Goal: Transaction & Acquisition: Purchase product/service

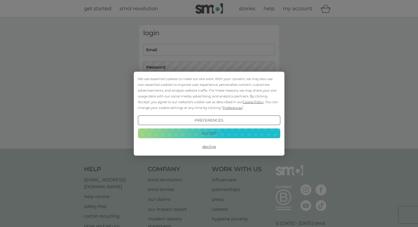
click at [208, 147] on button "Decline" at bounding box center [209, 146] width 142 height 10
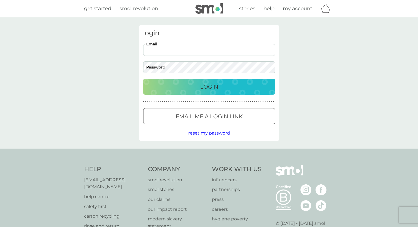
click at [173, 48] on input "Email" at bounding box center [209, 50] width 132 height 12
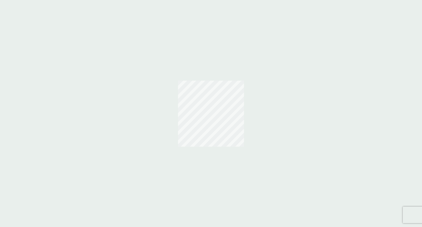
click at [175, 52] on div at bounding box center [211, 113] width 422 height 227
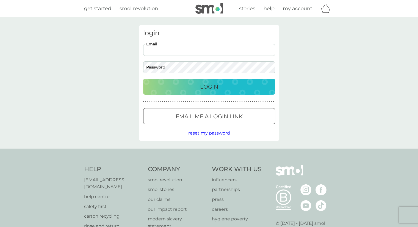
click at [168, 51] on input "Email" at bounding box center [209, 50] width 132 height 12
type input "katharine_may@hotmail.com"
click at [143, 79] on button "Login" at bounding box center [209, 87] width 132 height 16
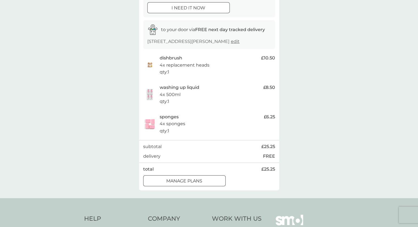
scroll to position [82, 0]
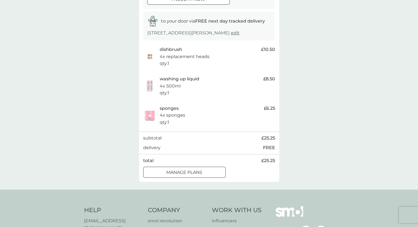
click at [184, 173] on div at bounding box center [184, 172] width 20 height 6
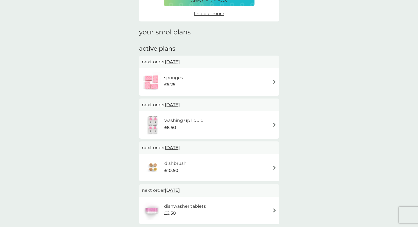
scroll to position [55, 0]
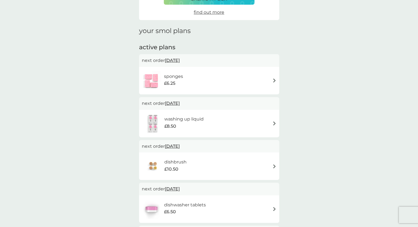
click at [273, 125] on img at bounding box center [274, 123] width 4 height 4
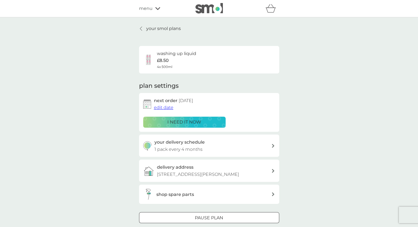
click at [161, 107] on span "edit date" at bounding box center [163, 107] width 19 height 5
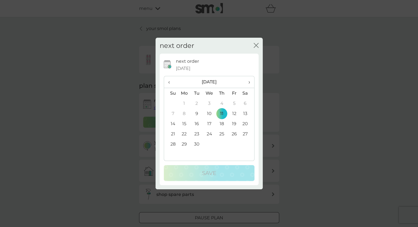
click at [251, 83] on th "›" at bounding box center [247, 82] width 14 height 12
click at [172, 155] on td "30" at bounding box center [171, 154] width 14 height 10
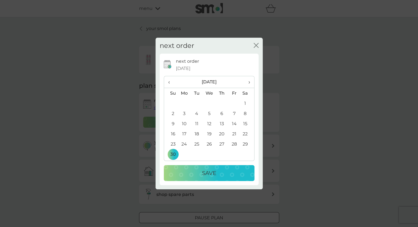
click at [215, 171] on p "Save" at bounding box center [209, 172] width 14 height 9
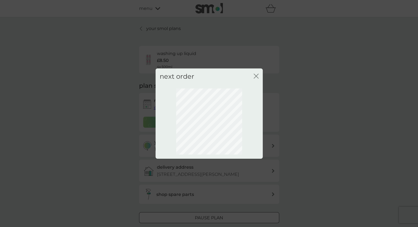
click at [256, 76] on icon "close" at bounding box center [257, 76] width 2 height 4
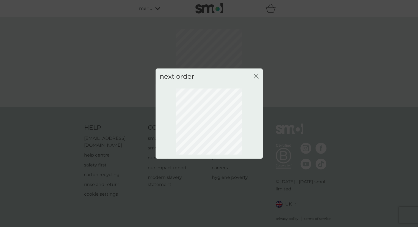
click at [256, 76] on icon "close" at bounding box center [257, 76] width 2 height 4
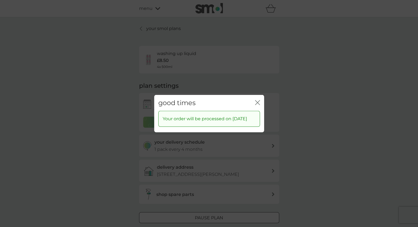
click at [259, 100] on icon "close" at bounding box center [257, 102] width 5 height 5
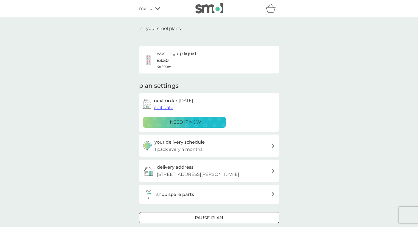
click at [165, 29] on p "your smol plans" at bounding box center [163, 28] width 35 height 7
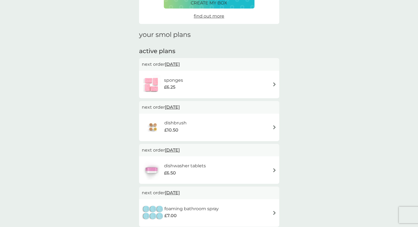
scroll to position [55, 0]
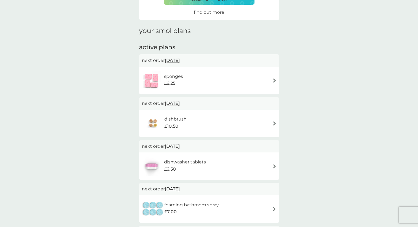
click at [180, 104] on span "11 Sep 2025" at bounding box center [172, 103] width 15 height 11
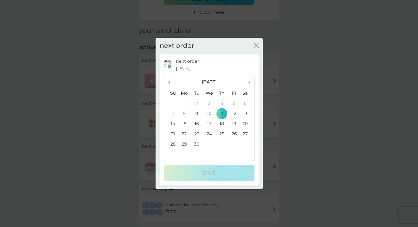
click at [248, 81] on span "›" at bounding box center [246, 82] width 5 height 12
click at [170, 152] on td "30" at bounding box center [171, 154] width 14 height 10
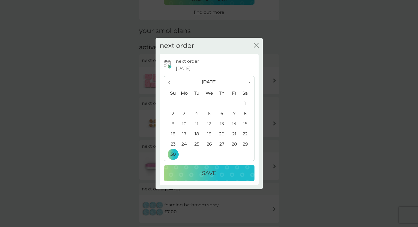
click at [196, 173] on div "Save" at bounding box center [209, 172] width 80 height 9
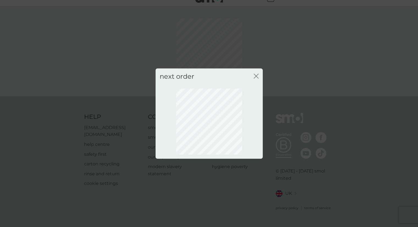
scroll to position [4, 0]
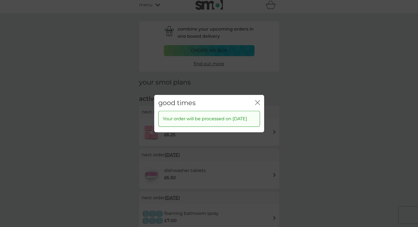
click at [259, 100] on icon "close" at bounding box center [257, 102] width 5 height 5
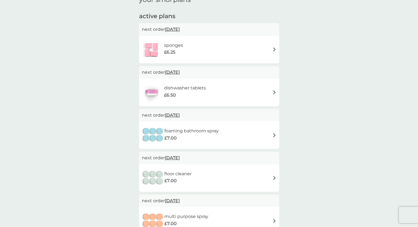
scroll to position [58, 0]
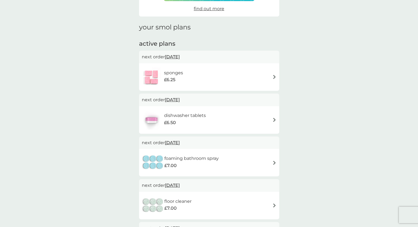
click at [178, 57] on span "11 Sep 2025" at bounding box center [172, 56] width 15 height 11
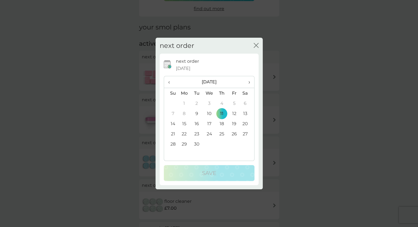
click at [251, 80] on th "›" at bounding box center [247, 82] width 14 height 12
click at [172, 151] on td "30" at bounding box center [171, 154] width 14 height 10
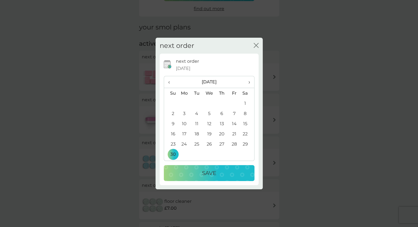
click at [201, 172] on div "Save" at bounding box center [209, 172] width 80 height 9
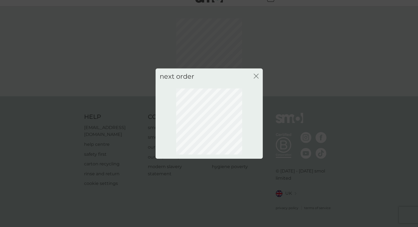
scroll to position [4, 0]
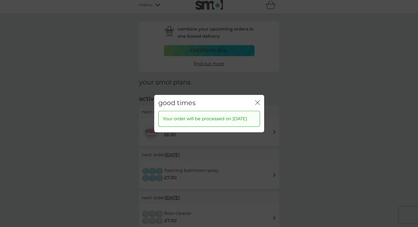
click at [257, 99] on div "close" at bounding box center [257, 103] width 5 height 8
click at [257, 100] on icon "close" at bounding box center [257, 102] width 5 height 5
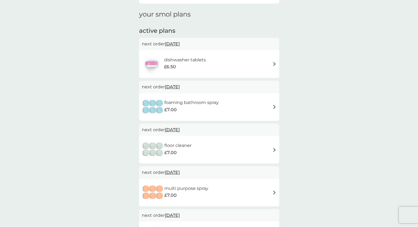
scroll to position [58, 0]
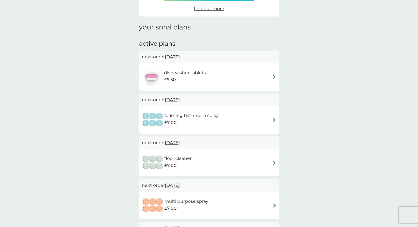
click at [175, 57] on span "16 Sep 2025" at bounding box center [172, 56] width 15 height 11
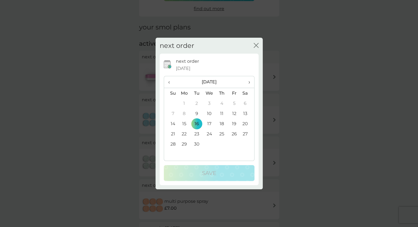
click at [247, 81] on span "›" at bounding box center [246, 82] width 5 height 12
click at [176, 155] on td "30" at bounding box center [171, 154] width 14 height 10
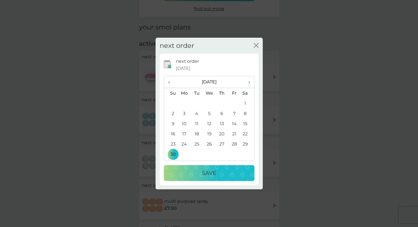
click at [186, 169] on div "Save" at bounding box center [209, 172] width 80 height 9
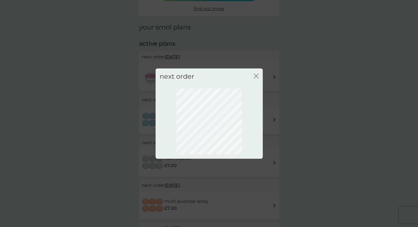
scroll to position [4, 0]
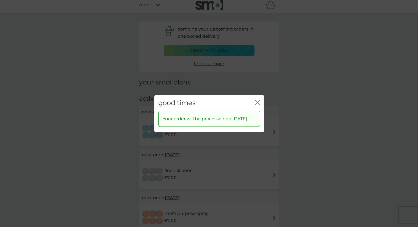
click at [259, 101] on div "good times close" at bounding box center [209, 102] width 110 height 16
click at [259, 100] on icon "close" at bounding box center [257, 102] width 5 height 5
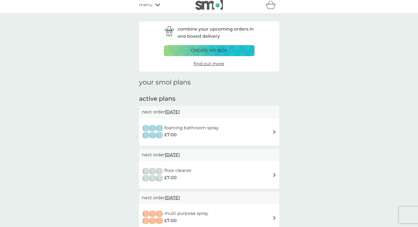
click at [176, 111] on span "24 Sep 2025" at bounding box center [172, 111] width 15 height 11
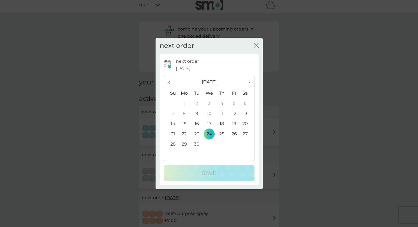
click at [248, 82] on span "›" at bounding box center [246, 82] width 5 height 12
click at [170, 154] on td "30" at bounding box center [171, 154] width 14 height 10
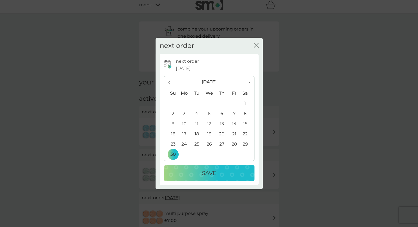
click at [198, 175] on div "Save" at bounding box center [209, 172] width 80 height 9
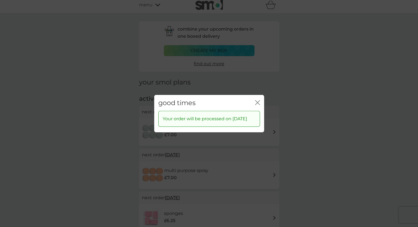
click at [258, 100] on icon "close" at bounding box center [257, 102] width 5 height 5
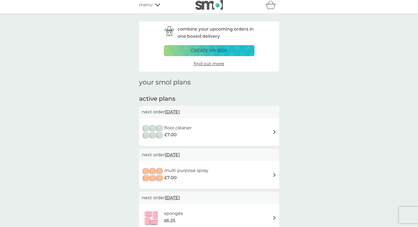
click at [275, 132] on img at bounding box center [274, 132] width 4 height 4
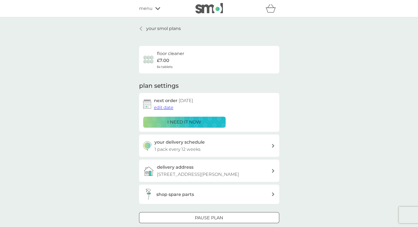
scroll to position [4, 0]
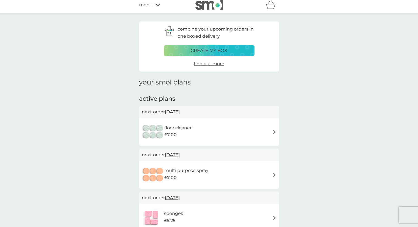
click at [211, 51] on p "create my box" at bounding box center [209, 50] width 37 height 7
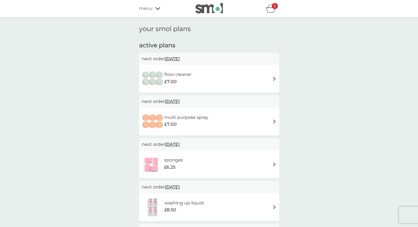
click at [180, 62] on span "7 Oct 2025" at bounding box center [172, 58] width 15 height 11
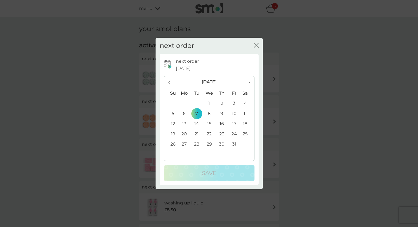
click at [248, 83] on span "›" at bounding box center [246, 82] width 5 height 12
drag, startPoint x: 169, startPoint y: 83, endPoint x: 171, endPoint y: 86, distance: 3.6
click at [169, 83] on span "‹" at bounding box center [171, 82] width 6 height 12
click at [173, 153] on td "30" at bounding box center [171, 154] width 14 height 10
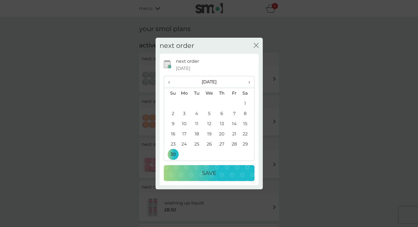
click at [204, 176] on p "Save" at bounding box center [209, 172] width 14 height 9
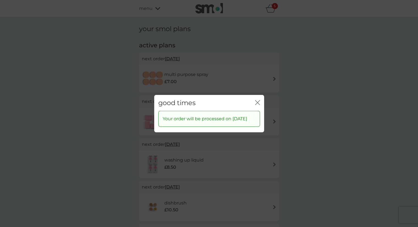
click at [254, 100] on div "good times close" at bounding box center [209, 102] width 110 height 16
click at [256, 100] on icon "close" at bounding box center [256, 102] width 2 height 4
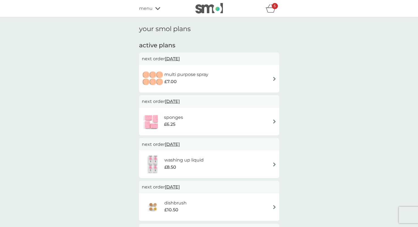
click at [176, 60] on span "4 Nov 2025" at bounding box center [172, 58] width 15 height 11
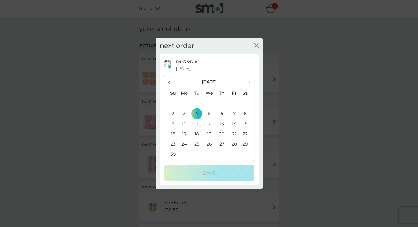
click at [168, 155] on td "30" at bounding box center [171, 154] width 14 height 10
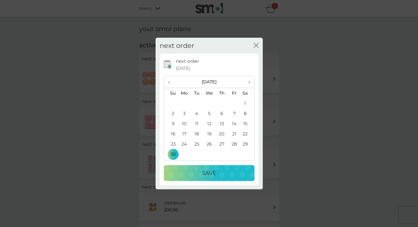
drag, startPoint x: 199, startPoint y: 168, endPoint x: 209, endPoint y: 175, distance: 11.9
click at [200, 170] on button "Save" at bounding box center [209, 173] width 91 height 16
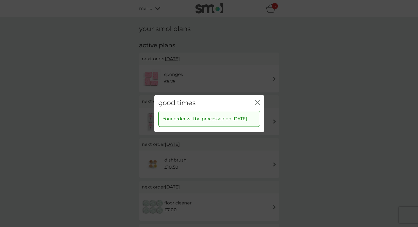
click at [259, 100] on icon "close" at bounding box center [257, 102] width 5 height 5
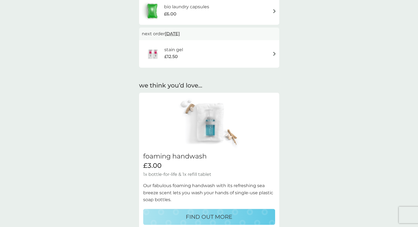
scroll to position [362, 0]
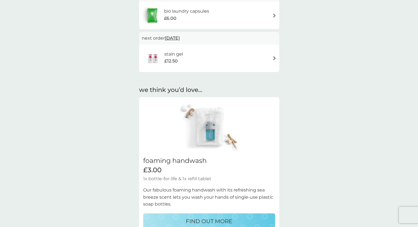
click at [185, 162] on h2 "foaming handwash" at bounding box center [209, 161] width 132 height 8
select select "119"
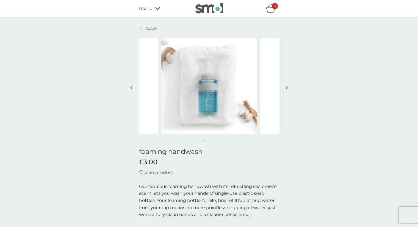
click at [162, 153] on h1 "foaming handwash" at bounding box center [209, 151] width 140 height 8
click at [220, 82] on img at bounding box center [209, 86] width 96 height 96
click at [215, 81] on img at bounding box center [209, 86] width 96 height 96
click at [209, 29] on div "back" at bounding box center [209, 28] width 140 height 7
click at [152, 7] on div "menu" at bounding box center [162, 8] width 47 height 7
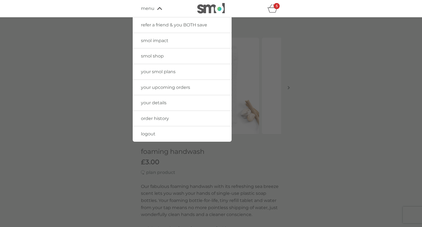
drag, startPoint x: 333, startPoint y: 95, endPoint x: 329, endPoint y: 93, distance: 4.7
click at [333, 95] on div at bounding box center [211, 130] width 422 height 227
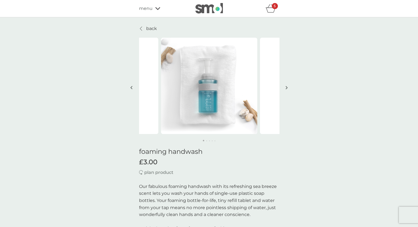
click at [151, 11] on span "menu" at bounding box center [145, 8] width 13 height 7
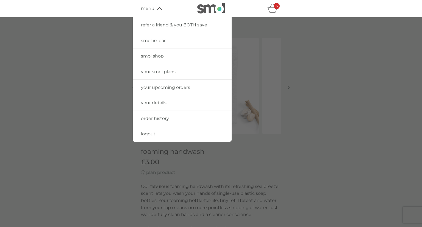
click at [162, 58] on span "smol shop" at bounding box center [152, 55] width 23 height 5
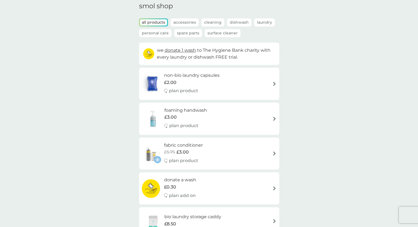
scroll to position [27, 0]
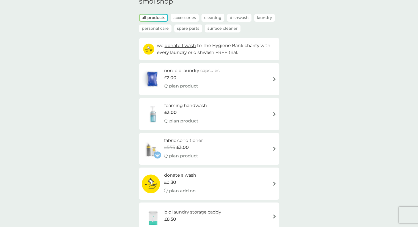
click at [182, 111] on div "£3.00" at bounding box center [185, 112] width 43 height 7
select select "119"
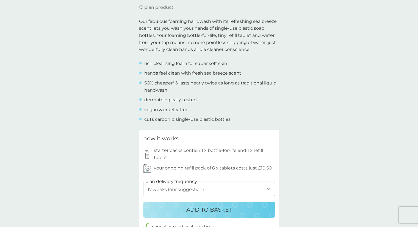
scroll to position [247, 0]
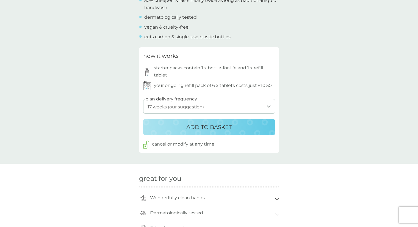
click at [179, 106] on select "1 week 2 weeks 3 weeks 4 weeks 5 weeks 6 weeks 7 weeks 8 weeks 9 weeks 10 weeks…" at bounding box center [209, 106] width 132 height 15
drag, startPoint x: 214, startPoint y: 71, endPoint x: 146, endPoint y: 69, distance: 68.7
click at [146, 69] on div "starter packs contain 1 x bottle-for-life and 1 x refill tablet" at bounding box center [209, 71] width 132 height 14
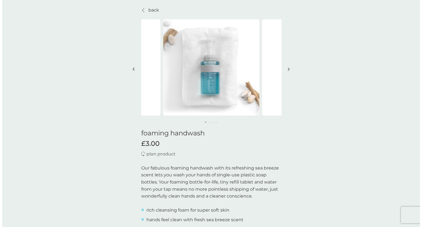
scroll to position [0, 0]
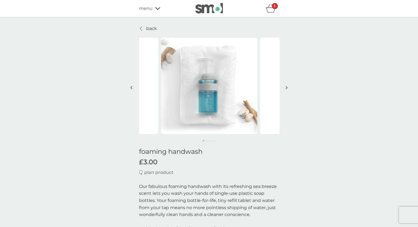
click at [147, 7] on span "menu" at bounding box center [145, 8] width 13 height 7
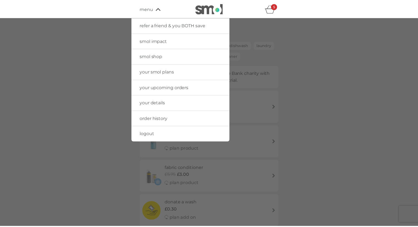
scroll to position [27, 0]
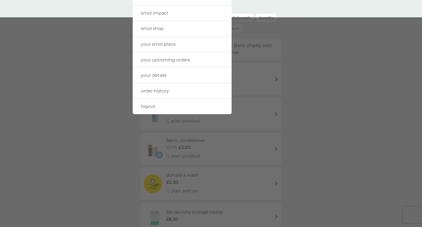
click at [330, 120] on div at bounding box center [211, 130] width 422 height 227
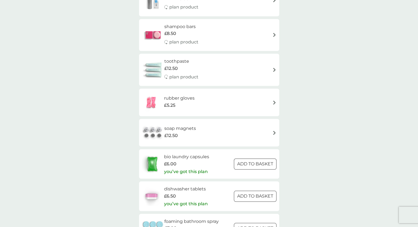
scroll to position [510, 0]
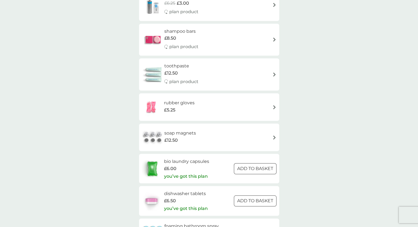
click at [185, 101] on h6 "rubber gloves" at bounding box center [179, 102] width 30 height 7
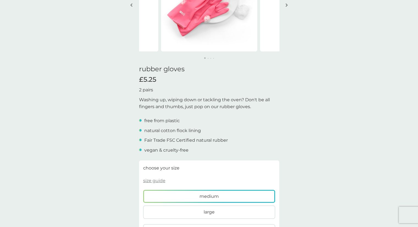
scroll to position [55, 0]
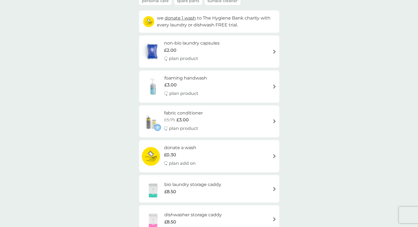
scroll to position [510, 0]
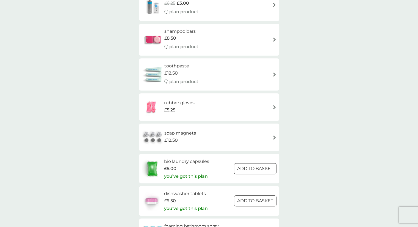
click at [186, 160] on h6 "bio laundry capsules" at bounding box center [186, 161] width 45 height 7
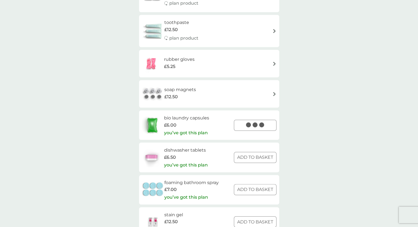
scroll to position [565, 0]
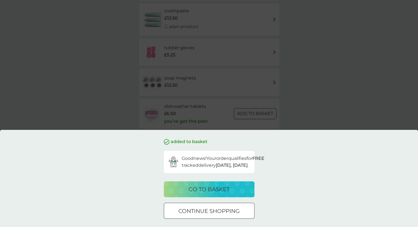
click at [369, 91] on div "added to basket Good news! Your order qualifies for FREE tracked delivery tomor…" at bounding box center [209, 113] width 418 height 227
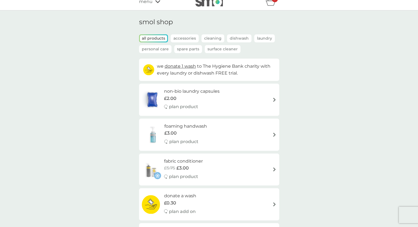
scroll to position [0, 0]
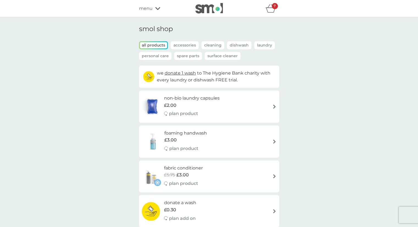
click at [191, 98] on h6 "non-bio laundry capsules" at bounding box center [191, 97] width 55 height 7
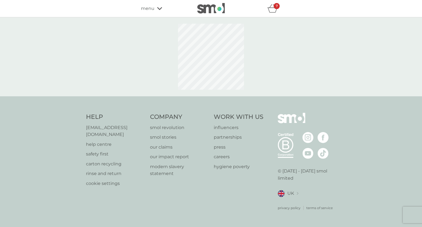
select select "42"
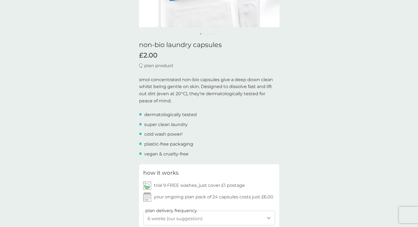
scroll to position [110, 0]
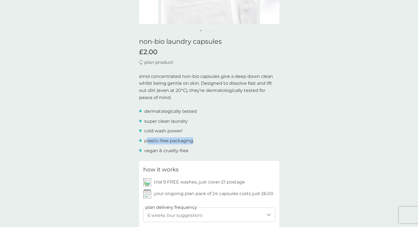
drag, startPoint x: 146, startPoint y: 142, endPoint x: 223, endPoint y: 142, distance: 77.2
click at [223, 142] on div "plastic-free packaging" at bounding box center [209, 140] width 140 height 7
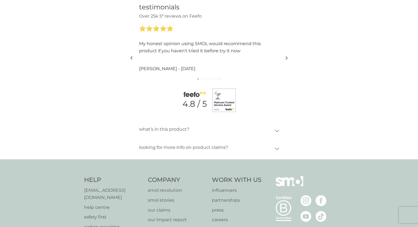
scroll to position [632, 0]
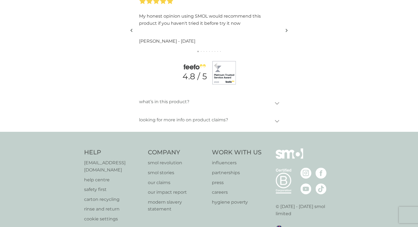
click at [215, 123] on p "looking for more info on product claims?" at bounding box center [183, 119] width 89 height 13
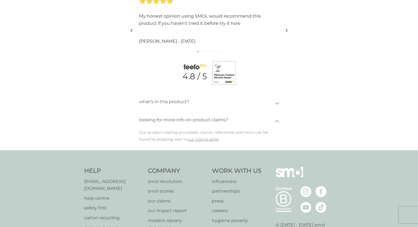
click at [178, 104] on p "what’s in this product?" at bounding box center [164, 101] width 50 height 13
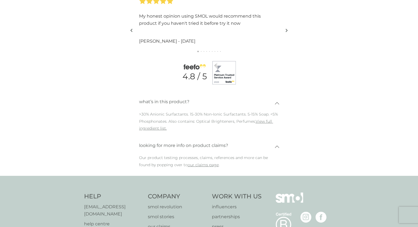
click at [194, 167] on p "Our product testing processes, claims, references and more can be found by popp…" at bounding box center [209, 163] width 140 height 18
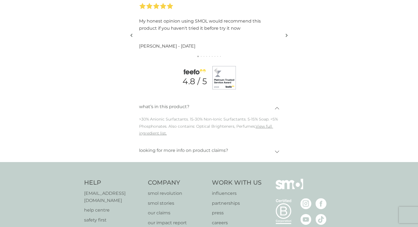
scroll to position [658, 0]
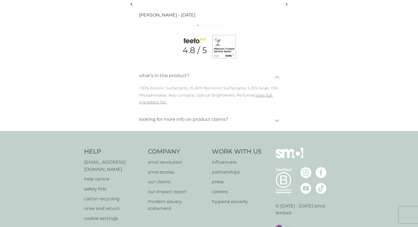
click at [170, 122] on p "looking for more info on product claims?" at bounding box center [183, 119] width 89 height 13
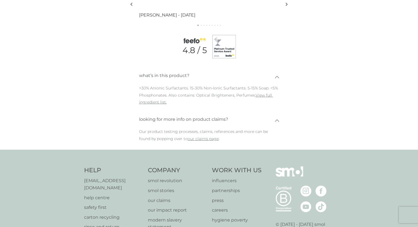
click at [192, 138] on link "our claims page" at bounding box center [203, 138] width 31 height 5
